Goal: Information Seeking & Learning: Learn about a topic

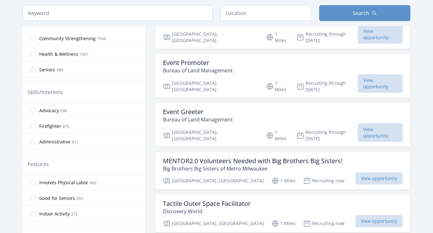
scroll to position [221, 0]
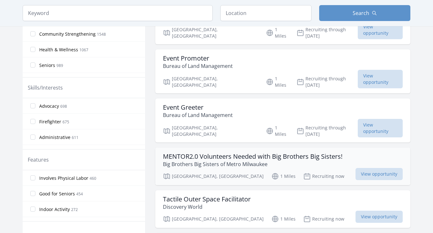
click at [294, 150] on div "MENTOR2.0 Volunteers Needed with Big Brothers Big Sisters! Big Brothers Big Sis…" at bounding box center [282, 167] width 255 height 38
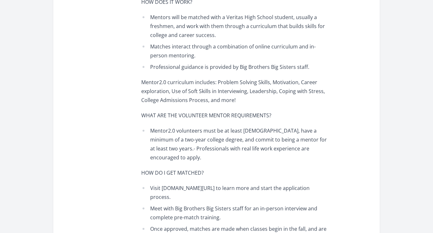
scroll to position [417, 0]
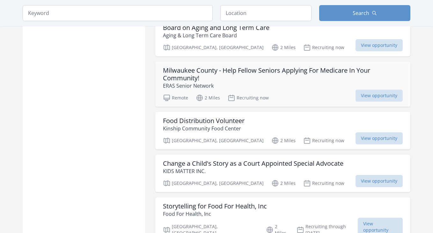
scroll to position [738, 0]
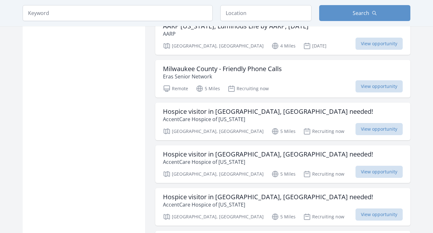
scroll to position [1530, 0]
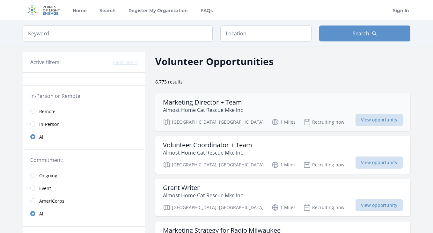
click at [232, 105] on h3 "Marketing Director + Team" at bounding box center [203, 103] width 80 height 8
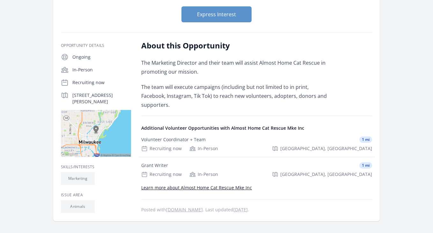
scroll to position [77, 0]
